Goal: Use online tool/utility: Use online tool/utility

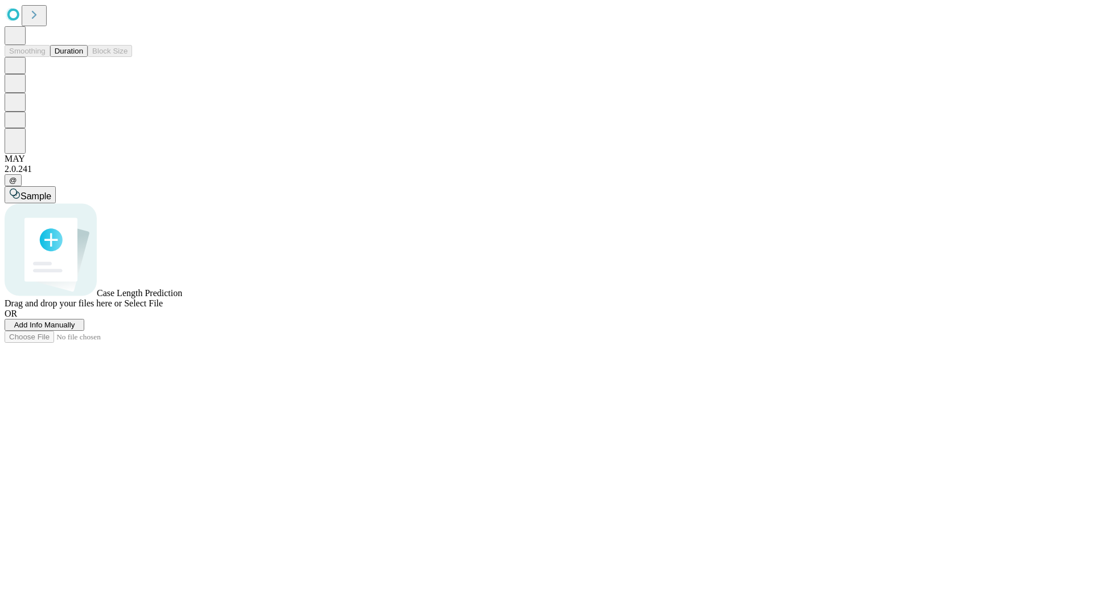
click at [83, 57] on button "Duration" at bounding box center [69, 51] width 38 height 12
click at [75, 329] on span "Add Info Manually" at bounding box center [44, 324] width 61 height 9
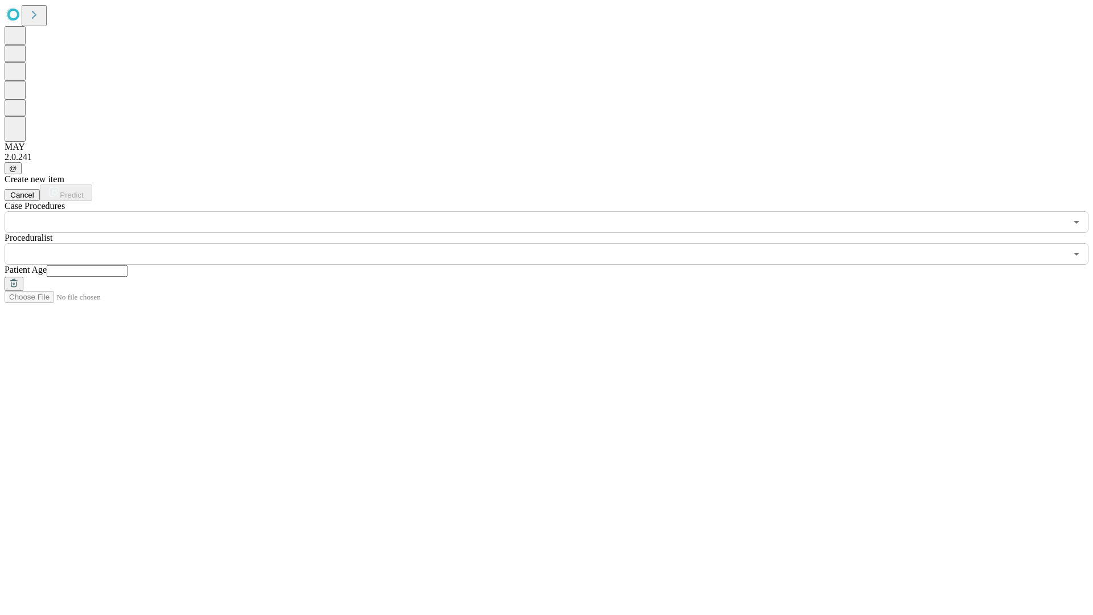
click at [127, 265] on input "text" at bounding box center [87, 270] width 81 height 11
type input "**"
click at [554, 243] on input "text" at bounding box center [535, 254] width 1061 height 22
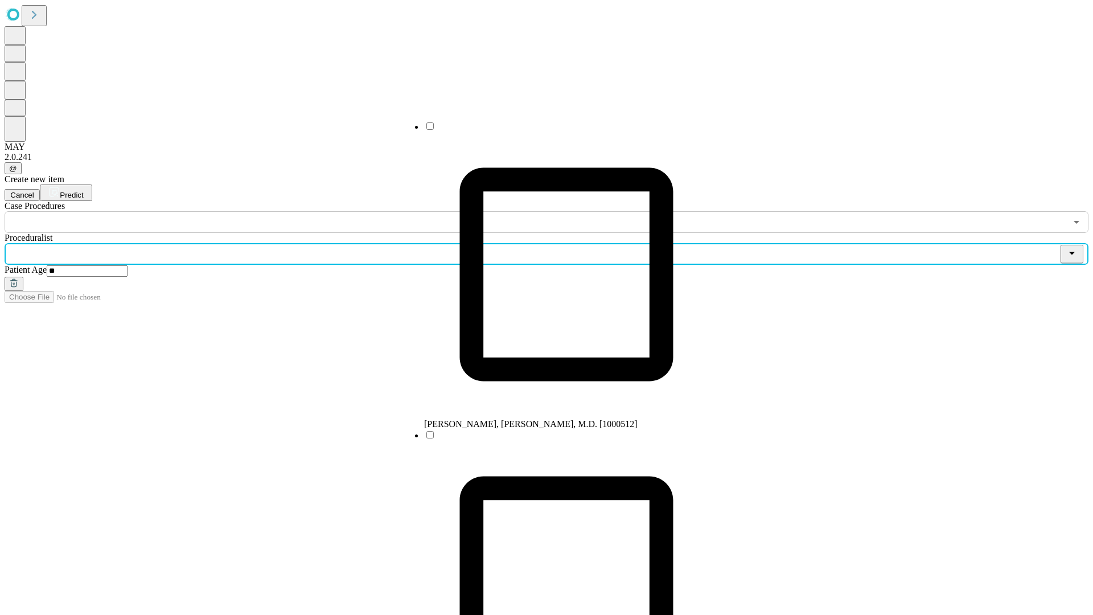
click at [555, 130] on li "[PERSON_NAME], [PERSON_NAME], M.D. [1000512]" at bounding box center [566, 275] width 285 height 308
click at [239, 211] on input "text" at bounding box center [535, 222] width 1061 height 22
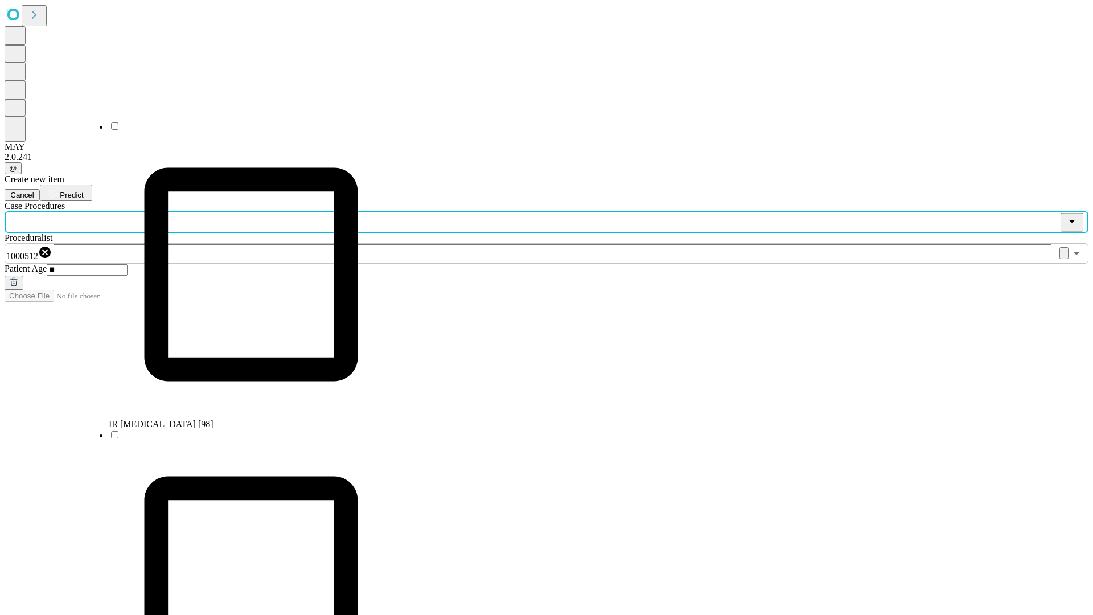
click at [240, 130] on li "IR [MEDICAL_DATA] [98]" at bounding box center [251, 275] width 285 height 308
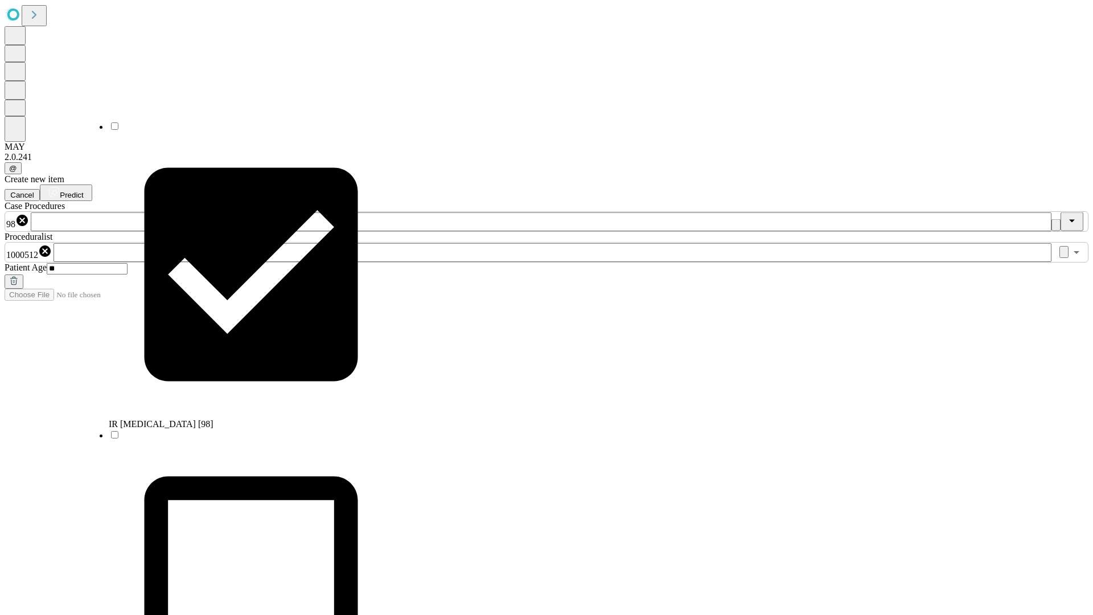
click at [83, 191] on span "Predict" at bounding box center [71, 195] width 23 height 9
